Goal: Obtain resource: Download file/media

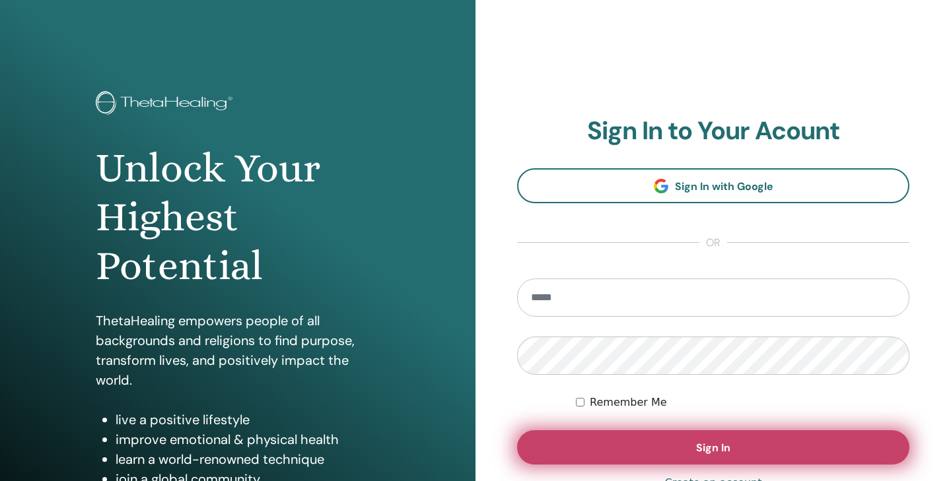
type input "**********"
click at [663, 445] on button "Sign In" at bounding box center [713, 447] width 392 height 34
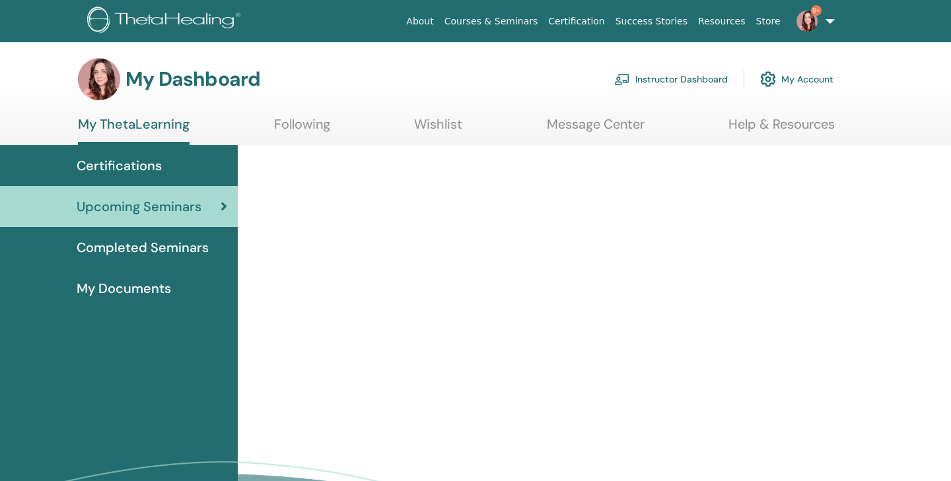
click at [130, 171] on span "Certifications" at bounding box center [119, 166] width 85 height 20
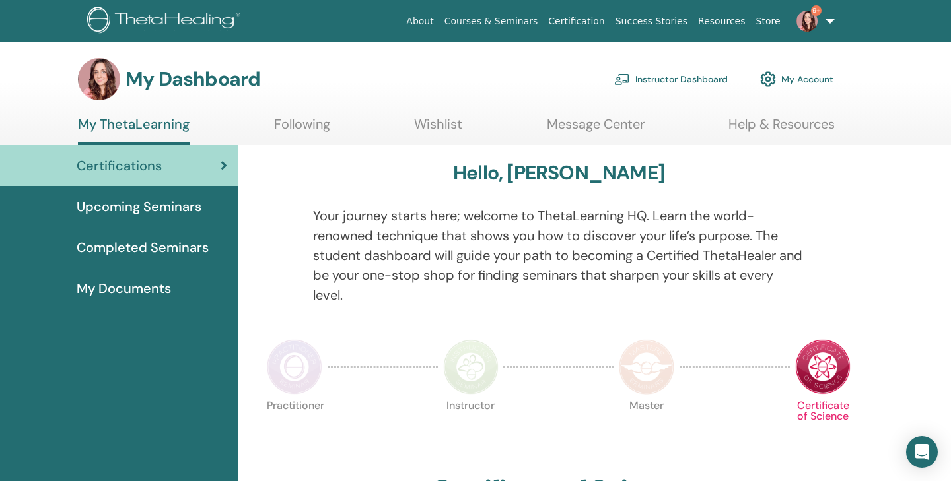
click at [176, 253] on span "Completed Seminars" at bounding box center [143, 248] width 132 height 20
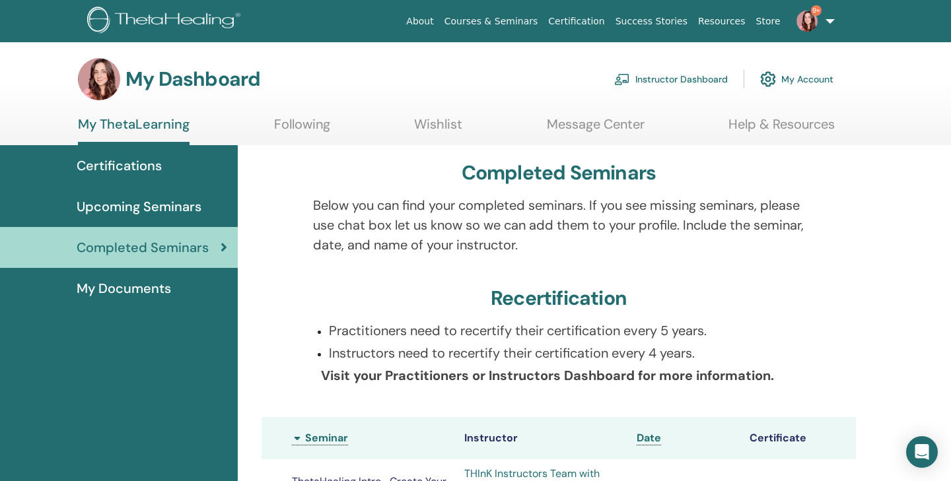
click at [120, 290] on span "My Documents" at bounding box center [124, 289] width 94 height 20
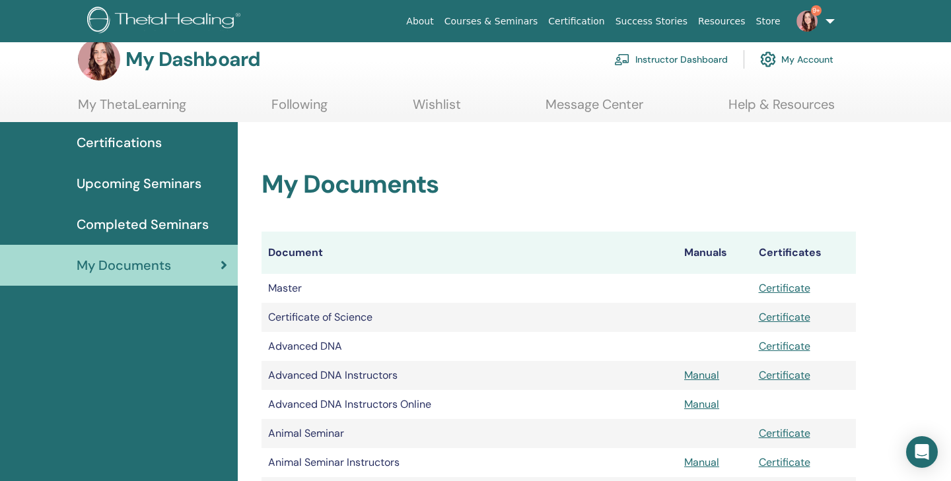
scroll to position [24, 0]
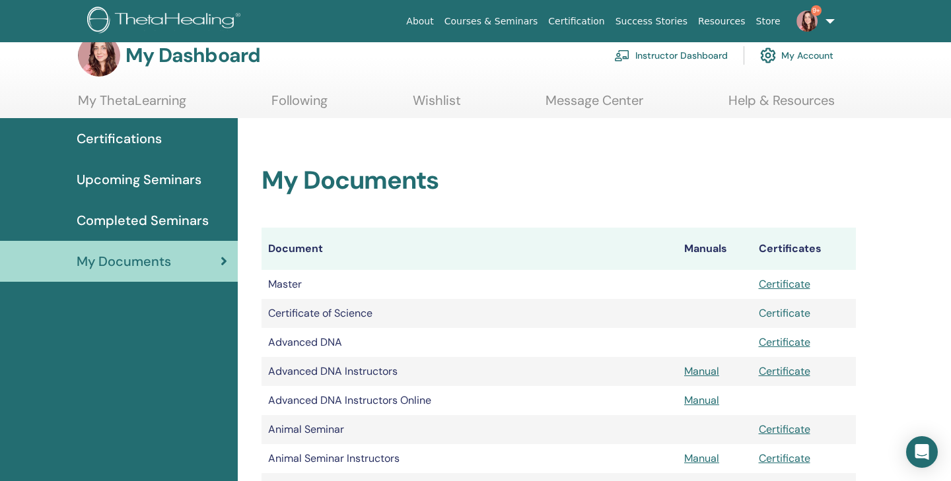
click at [790, 311] on link "Certificate" at bounding box center [784, 313] width 51 height 14
click at [787, 287] on link "Certificate" at bounding box center [784, 284] width 51 height 14
